Goal: Information Seeking & Learning: Learn about a topic

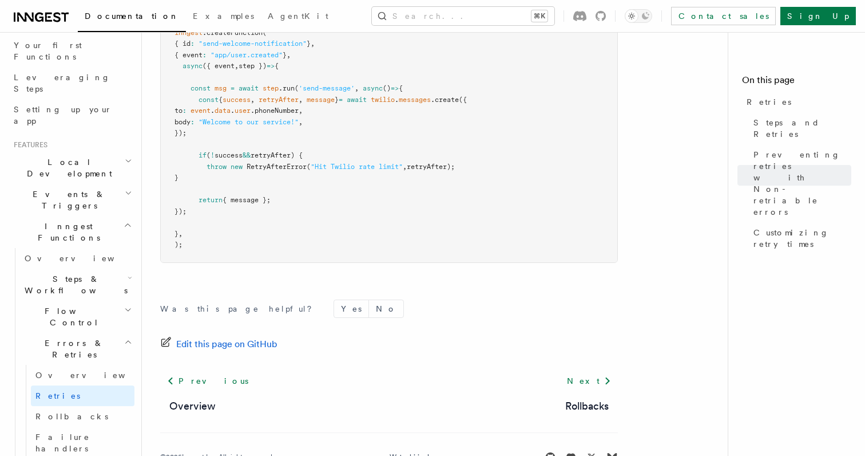
scroll to position [1718, 0]
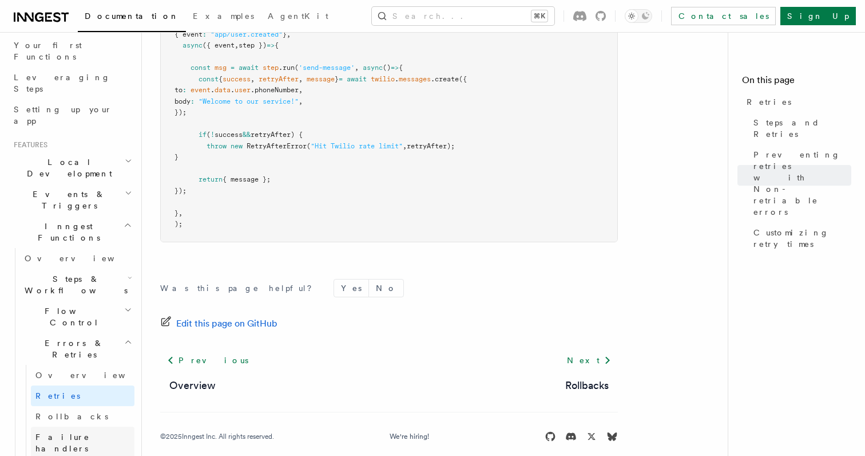
click at [89, 432] on span "Failure handlers" at bounding box center [62, 442] width 54 height 21
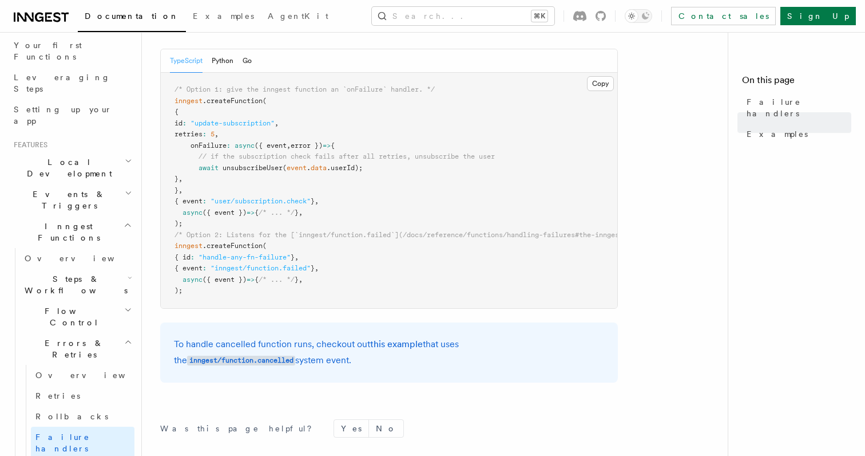
scroll to position [263, 0]
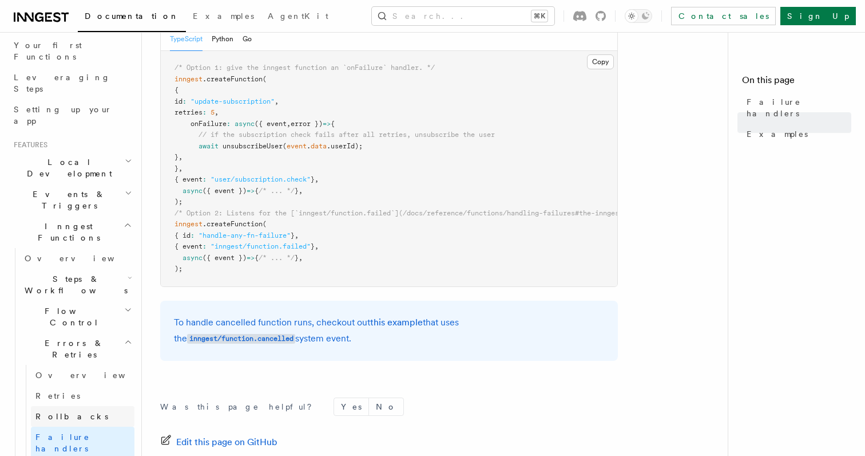
click at [96, 406] on link "Rollbacks" at bounding box center [83, 416] width 104 height 21
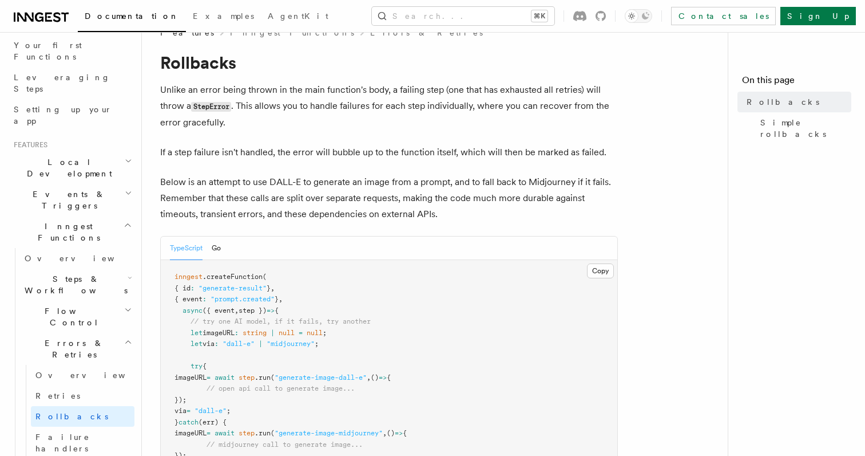
scroll to position [18, 0]
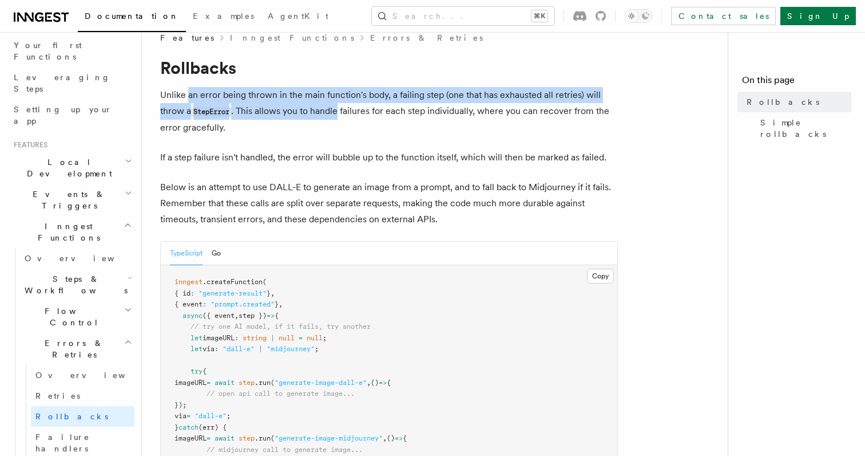
drag, startPoint x: 188, startPoint y: 93, endPoint x: 343, endPoint y: 109, distance: 155.4
click at [343, 109] on p "Unlike an error being thrown in the main function's body, a failing step (one t…" at bounding box center [389, 111] width 458 height 49
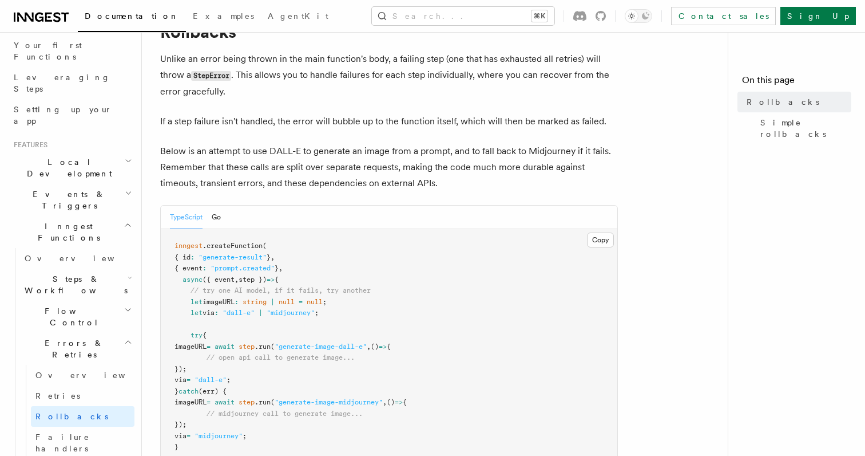
scroll to position [47, 0]
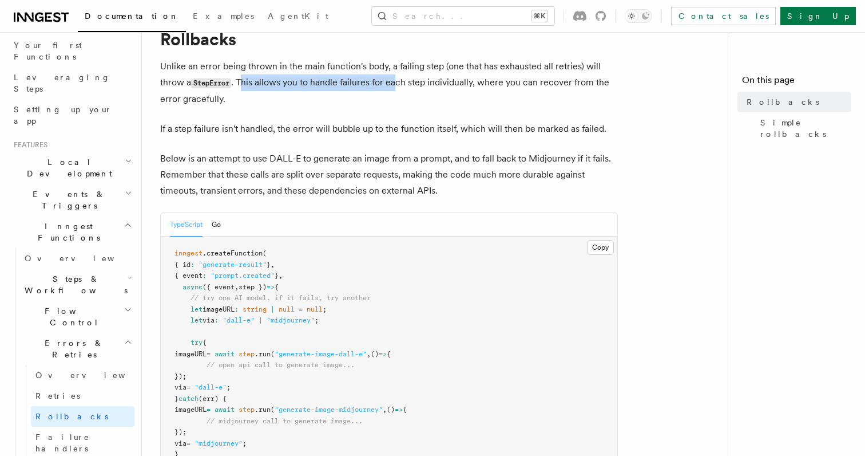
drag, startPoint x: 242, startPoint y: 81, endPoint x: 402, endPoint y: 77, distance: 159.7
click at [401, 77] on p "Unlike an error being thrown in the main function's body, a failing step (one t…" at bounding box center [389, 82] width 458 height 49
click at [402, 77] on p "Unlike an error being thrown in the main function's body, a failing step (one t…" at bounding box center [389, 82] width 458 height 49
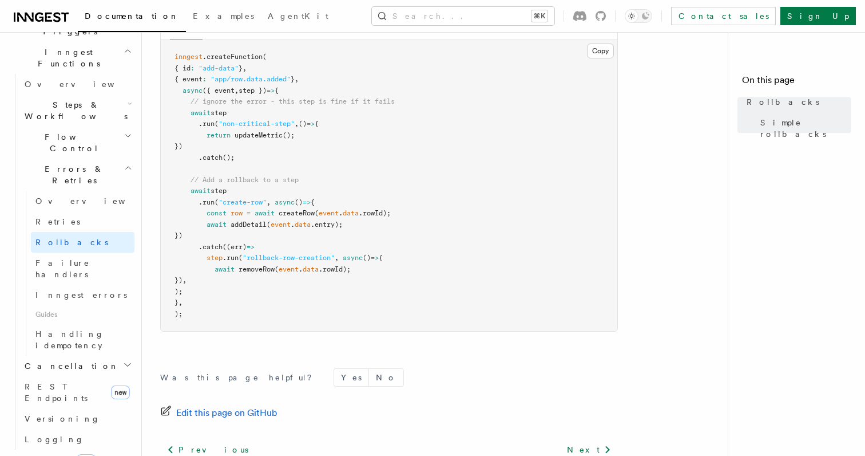
scroll to position [704, 0]
